Goal: Transaction & Acquisition: Purchase product/service

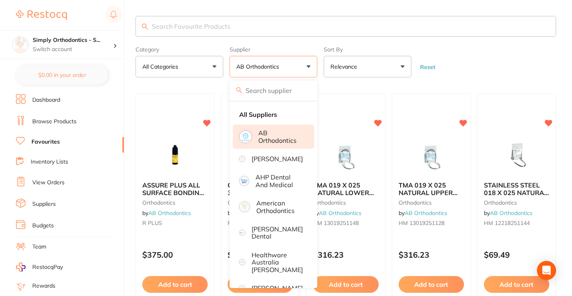
click at [336, 86] on main "Category All Categories All Categories orthodontics Clear Category false All Ca…" at bounding box center [353, 299] width 436 height 599
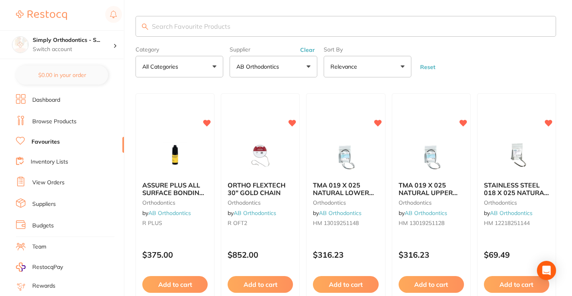
click at [283, 68] on span at bounding box center [283, 66] width 3 height 3
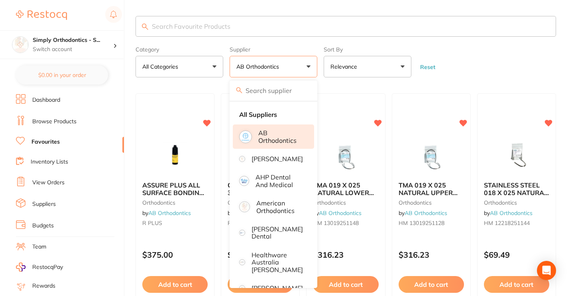
click at [279, 135] on p "AB Orthodontics" at bounding box center [280, 136] width 45 height 15
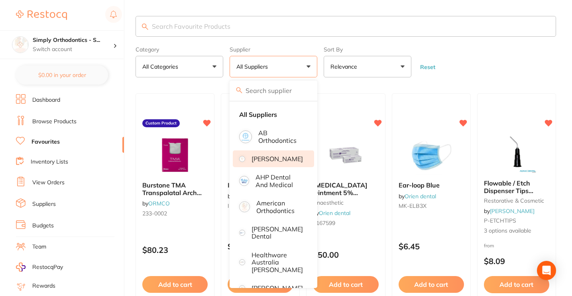
click at [274, 159] on li "[PERSON_NAME]" at bounding box center [273, 158] width 81 height 17
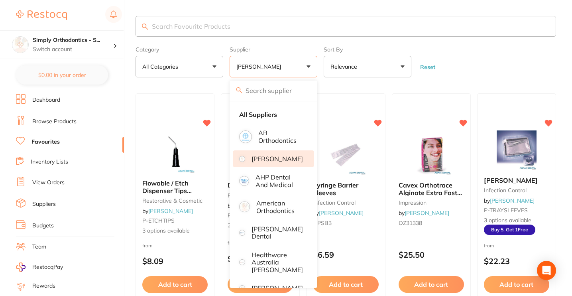
click at [443, 76] on form "Category All Categories All Categories disposables impression infection control…" at bounding box center [345, 60] width 420 height 34
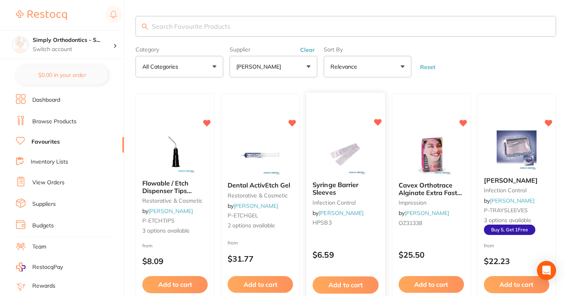
click at [364, 188] on b "Syringe Barrier Sleeves" at bounding box center [346, 188] width 66 height 15
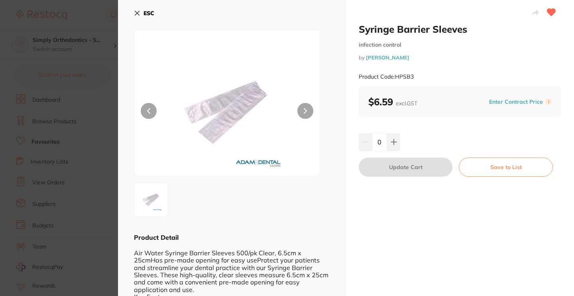
click at [137, 12] on icon at bounding box center [137, 13] width 4 height 4
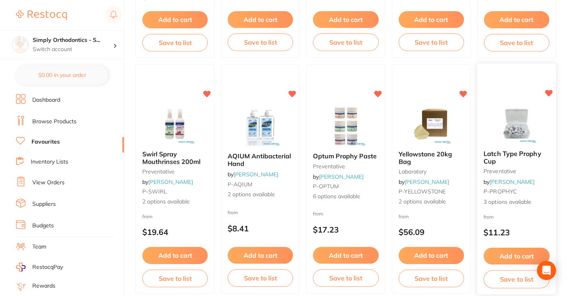
scroll to position [266, 0]
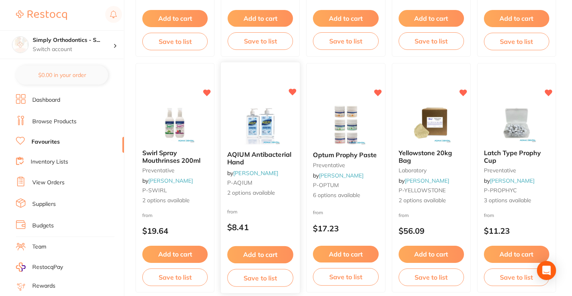
click at [258, 260] on button "Add to cart" at bounding box center [260, 254] width 66 height 17
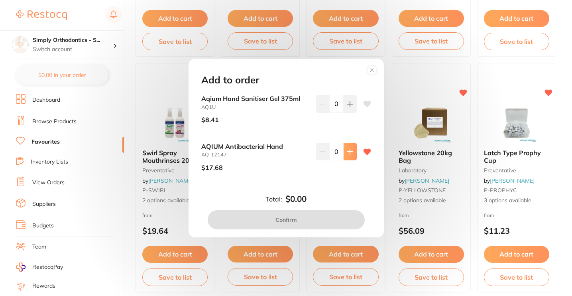
click at [350, 155] on button at bounding box center [349, 152] width 13 height 18
type input "2"
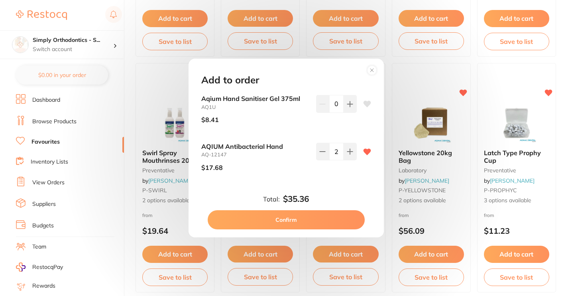
click at [264, 215] on button "Confirm" at bounding box center [286, 219] width 157 height 19
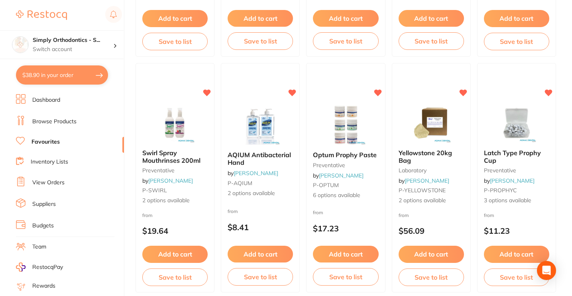
click at [95, 76] on button "$38.90 in your order" at bounding box center [62, 74] width 92 height 19
checkbox input "true"
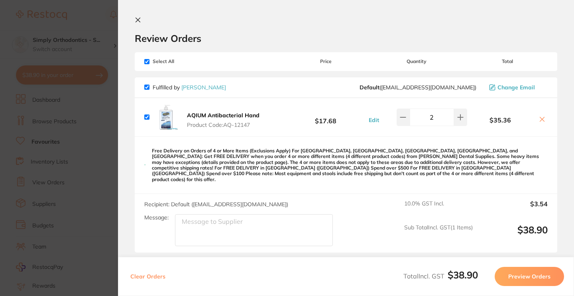
scroll to position [0, 0]
click at [138, 19] on icon at bounding box center [138, 20] width 6 height 6
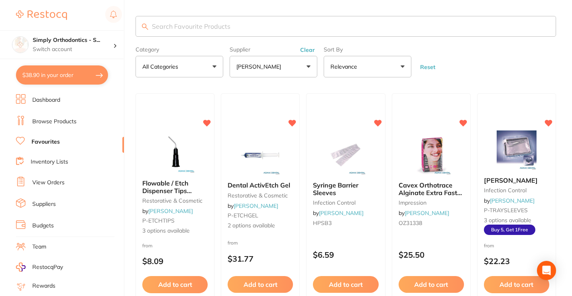
click at [286, 69] on button "[PERSON_NAME]" at bounding box center [273, 67] width 88 height 22
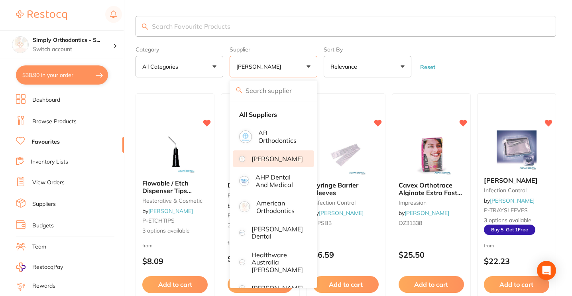
click at [274, 162] on p "[PERSON_NAME]" at bounding box center [276, 158] width 51 height 7
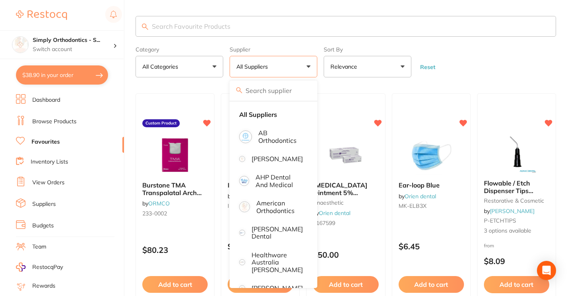
click at [291, 47] on div "Supplier All Suppliers All Suppliers AB Orthodontics [PERSON_NAME] Dental AHP D…" at bounding box center [273, 60] width 88 height 34
click at [271, 237] on p "[PERSON_NAME] Dental" at bounding box center [276, 232] width 51 height 15
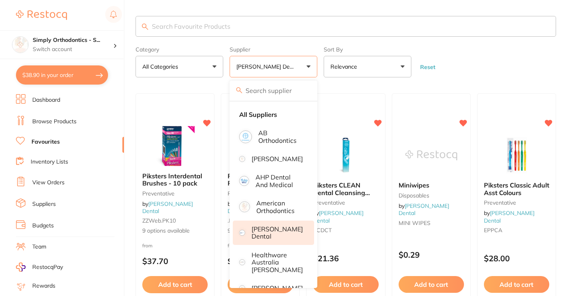
click at [487, 75] on form "Category All Categories All Categories disposables preventative Clear Category …" at bounding box center [345, 60] width 420 height 34
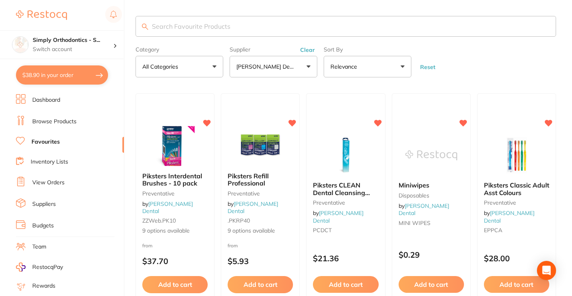
click at [271, 63] on button "[PERSON_NAME] Dental" at bounding box center [273, 67] width 88 height 22
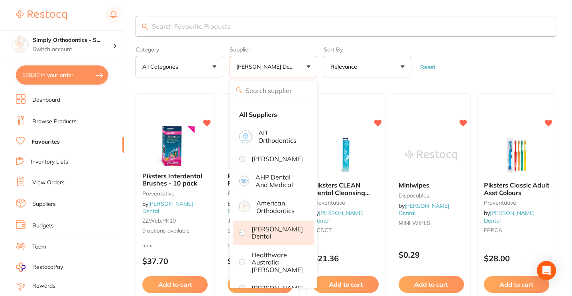
click at [257, 240] on li "[PERSON_NAME] Dental" at bounding box center [273, 232] width 81 height 24
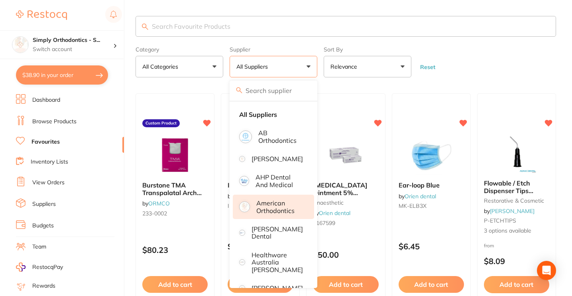
click at [283, 214] on p "American Orthodontics" at bounding box center [279, 206] width 47 height 15
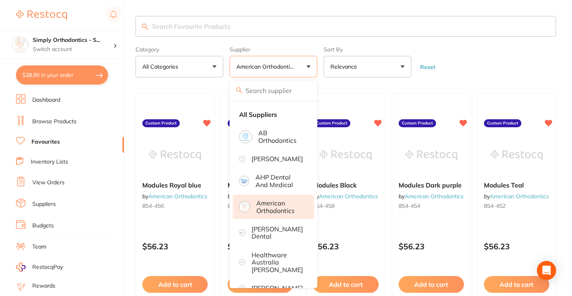
click at [472, 63] on form "Category All Categories All Categories No categories found Clear Category false…" at bounding box center [345, 60] width 420 height 34
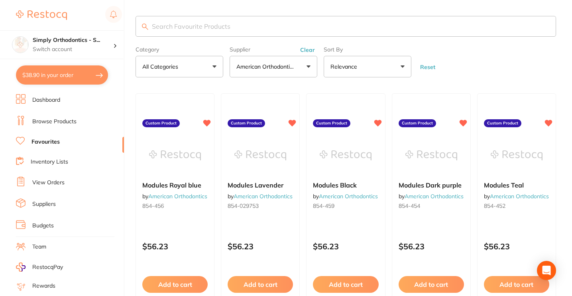
click at [305, 72] on button "American Orthodontics" at bounding box center [273, 67] width 88 height 22
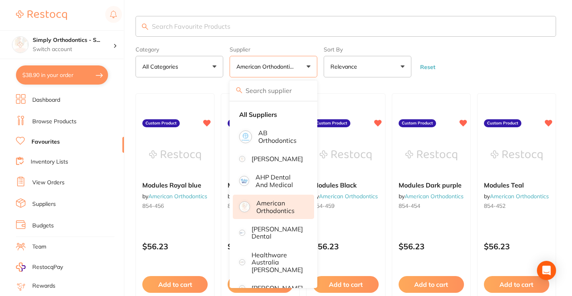
click at [275, 212] on p "American Orthodontics" at bounding box center [279, 206] width 47 height 15
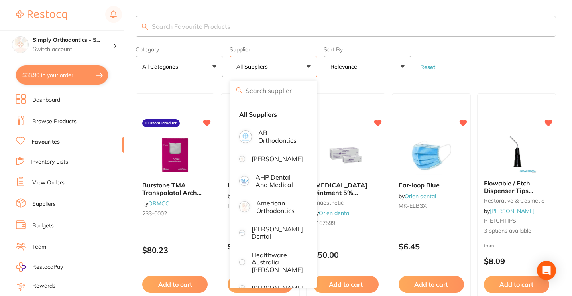
scroll to position [131, 0]
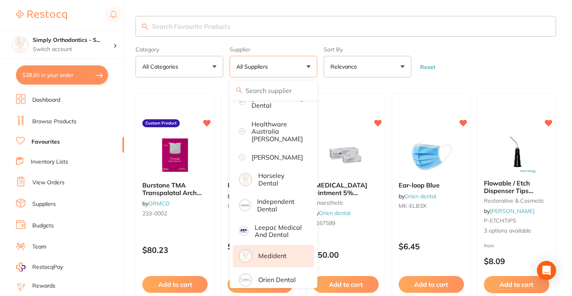
click at [294, 251] on li "Medident" at bounding box center [273, 256] width 81 height 22
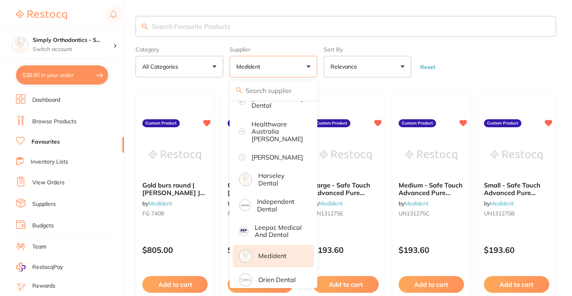
click at [471, 62] on form "Category All Categories All Categories No categories found Clear Category false…" at bounding box center [345, 60] width 420 height 34
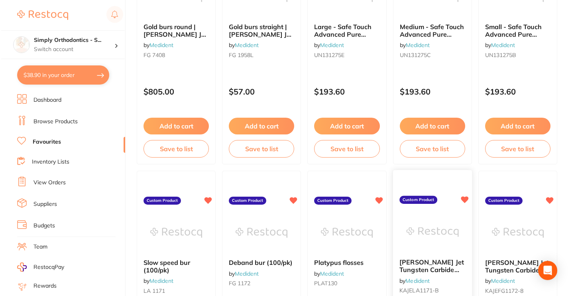
scroll to position [0, 0]
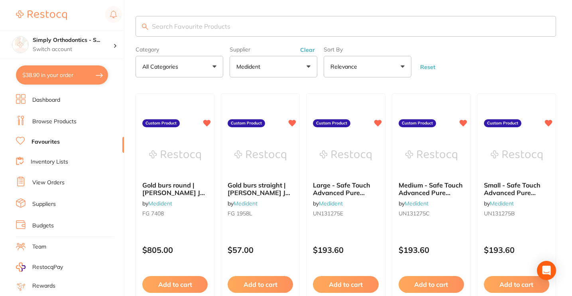
click at [294, 72] on button "Medident" at bounding box center [273, 67] width 88 height 22
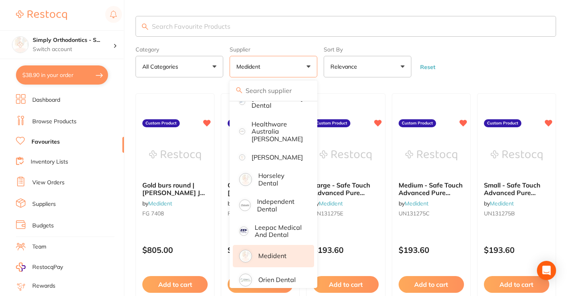
click at [265, 259] on p "Medident" at bounding box center [272, 255] width 28 height 7
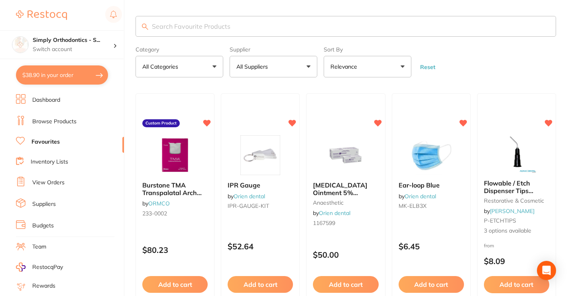
click at [57, 71] on button "$38.90 in your order" at bounding box center [62, 74] width 92 height 19
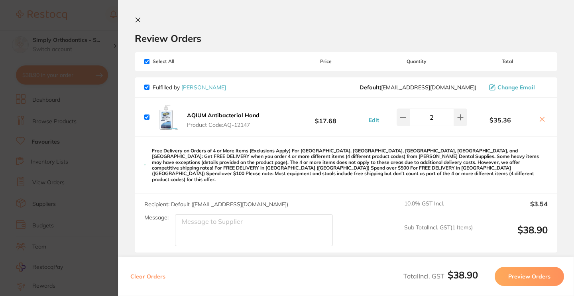
click at [138, 20] on icon at bounding box center [138, 20] width 4 height 4
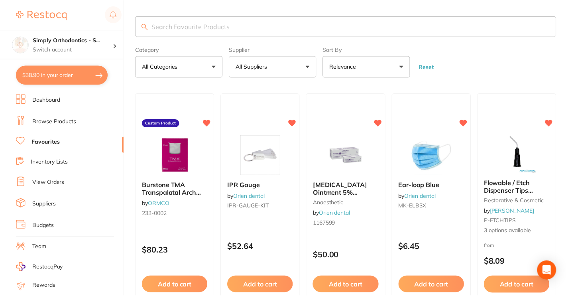
scroll to position [0, 0]
click at [264, 69] on p "All Suppliers" at bounding box center [253, 66] width 35 height 8
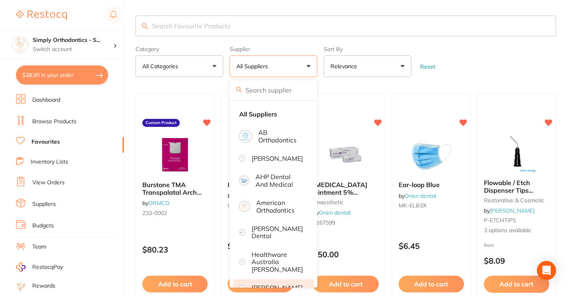
scroll to position [0, 0]
click at [266, 167] on li "[PERSON_NAME]" at bounding box center [273, 158] width 81 height 17
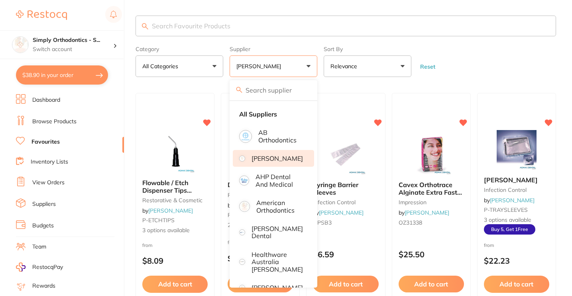
click at [462, 72] on form "Category All Categories All Categories disposables impression infection control…" at bounding box center [345, 60] width 420 height 34
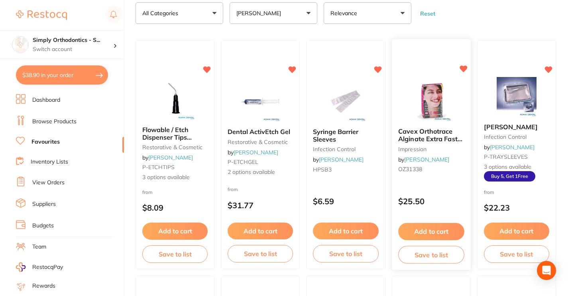
scroll to position [53, 0]
click at [333, 231] on button "Add to cart" at bounding box center [346, 231] width 66 height 17
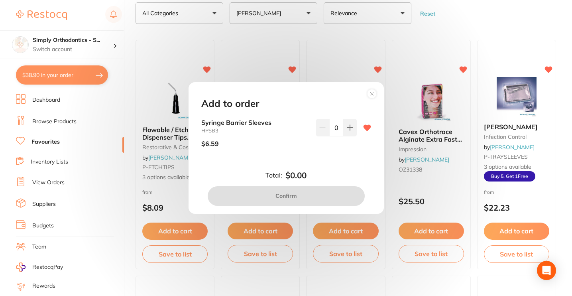
click at [373, 94] on circle at bounding box center [371, 93] width 9 height 9
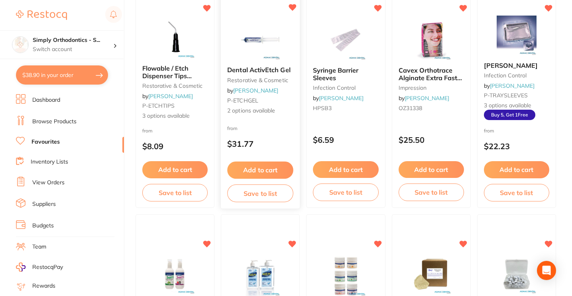
scroll to position [113, 0]
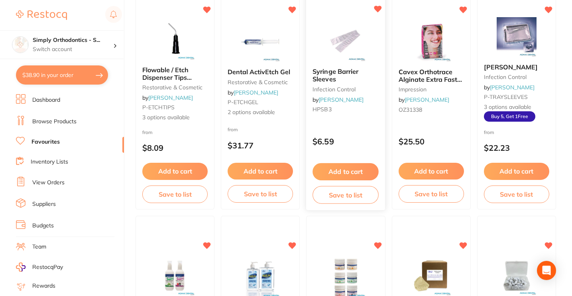
click at [342, 178] on button "Add to cart" at bounding box center [346, 171] width 66 height 17
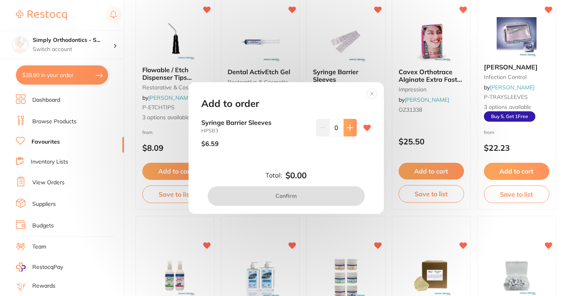
click at [348, 128] on icon at bounding box center [349, 127] width 5 height 5
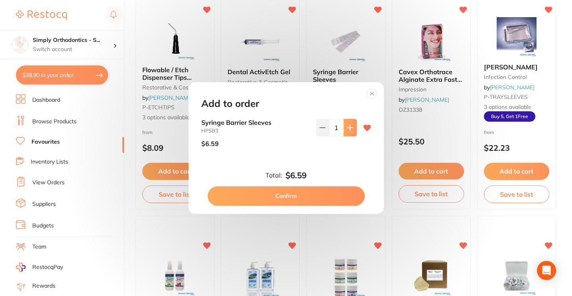
click at [348, 128] on icon at bounding box center [349, 127] width 5 height 5
type input "2"
click at [281, 192] on button "Confirm" at bounding box center [286, 195] width 157 height 19
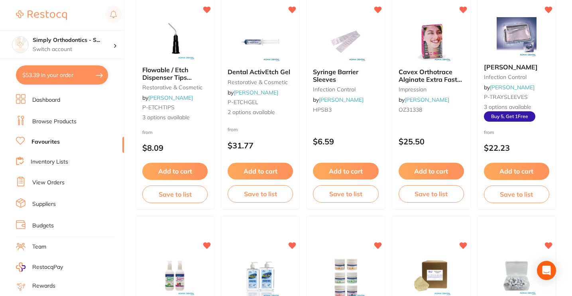
checkbox input "false"
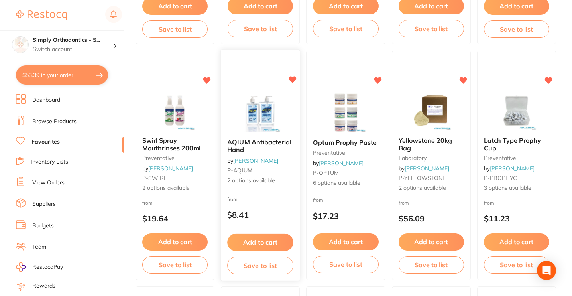
scroll to position [276, 0]
